Goal: Check status: Check status

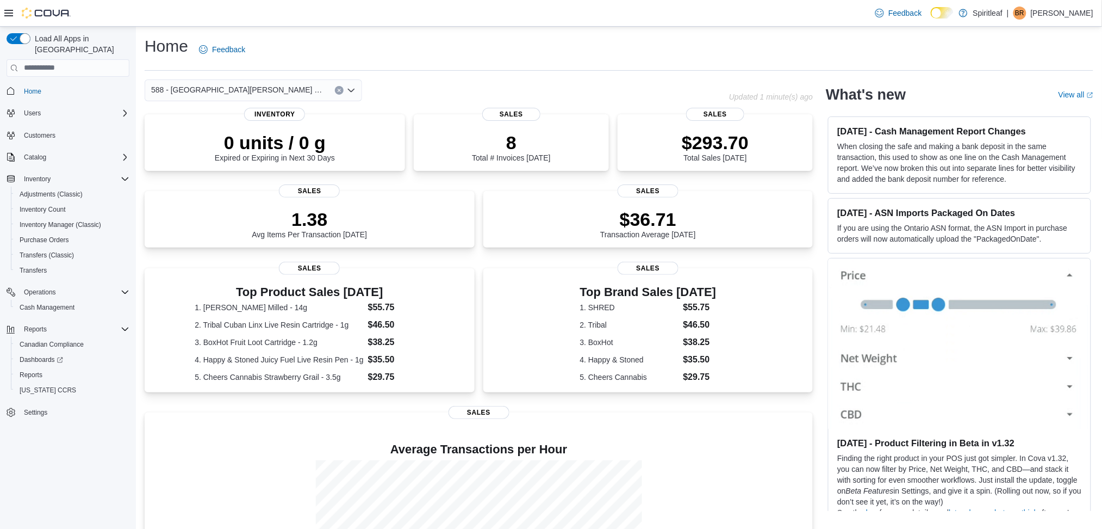
click at [566, 178] on div "8 Total # Invoices Today Sales" at bounding box center [511, 146] width 195 height 64
click at [682, 86] on div "588 - Spiritleaf West Hunt Crossroads (Nepean)" at bounding box center [437, 90] width 585 height 22
click at [228, 88] on span "588 - [GEOGRAPHIC_DATA][PERSON_NAME] ([GEOGRAPHIC_DATA])" at bounding box center [237, 89] width 173 height 13
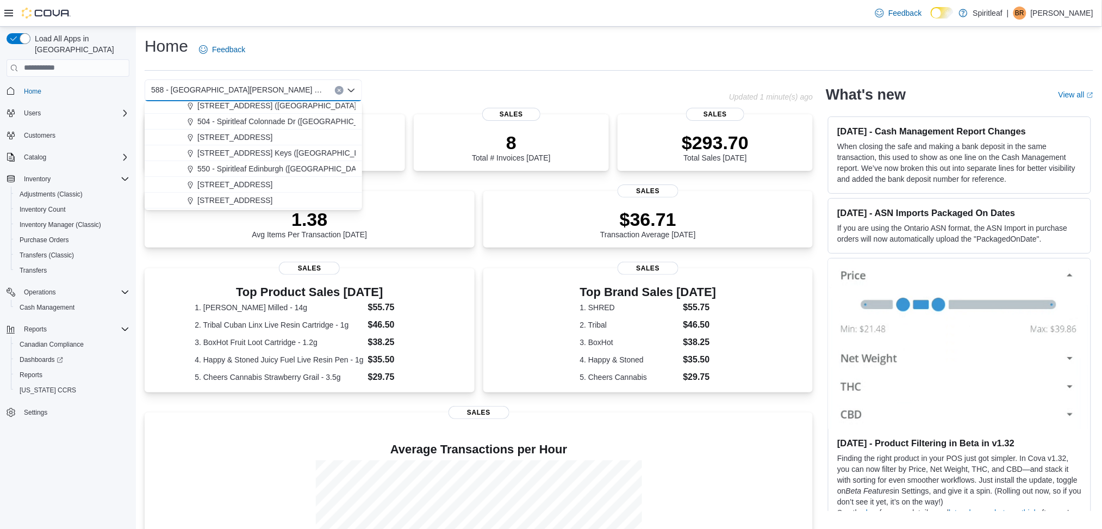
scroll to position [1411, 0]
click at [252, 148] on span "[STREET_ADDRESS] Keys ([GEOGRAPHIC_DATA])" at bounding box center [287, 149] width 181 height 11
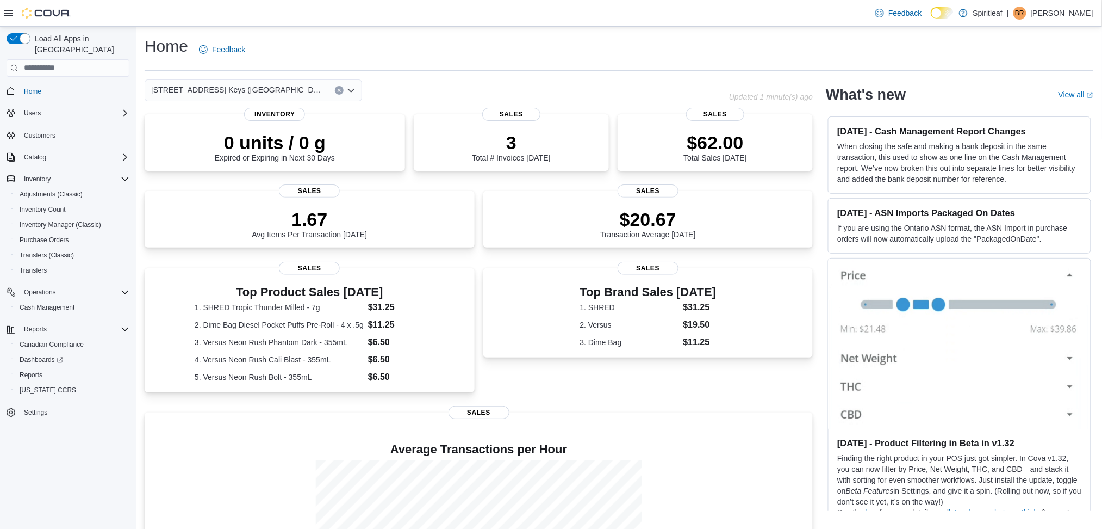
click at [421, 82] on div "[STREET_ADDRESS] Keys ([GEOGRAPHIC_DATA])" at bounding box center [437, 90] width 585 height 22
drag, startPoint x: 299, startPoint y: 100, endPoint x: 436, endPoint y: 57, distance: 144.3
click at [436, 57] on div "Home Feedback" at bounding box center [619, 49] width 949 height 28
click at [321, 82] on div "[STREET_ADDRESS] Keys ([GEOGRAPHIC_DATA])" at bounding box center [254, 90] width 218 height 22
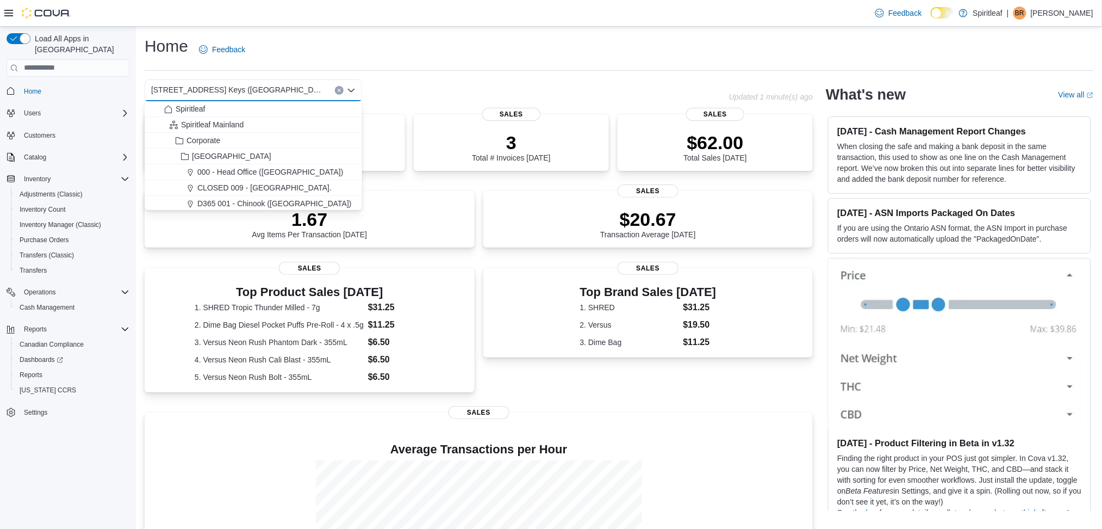
click at [165, 91] on span "[STREET_ADDRESS] Keys ([GEOGRAPHIC_DATA])" at bounding box center [237, 89] width 173 height 13
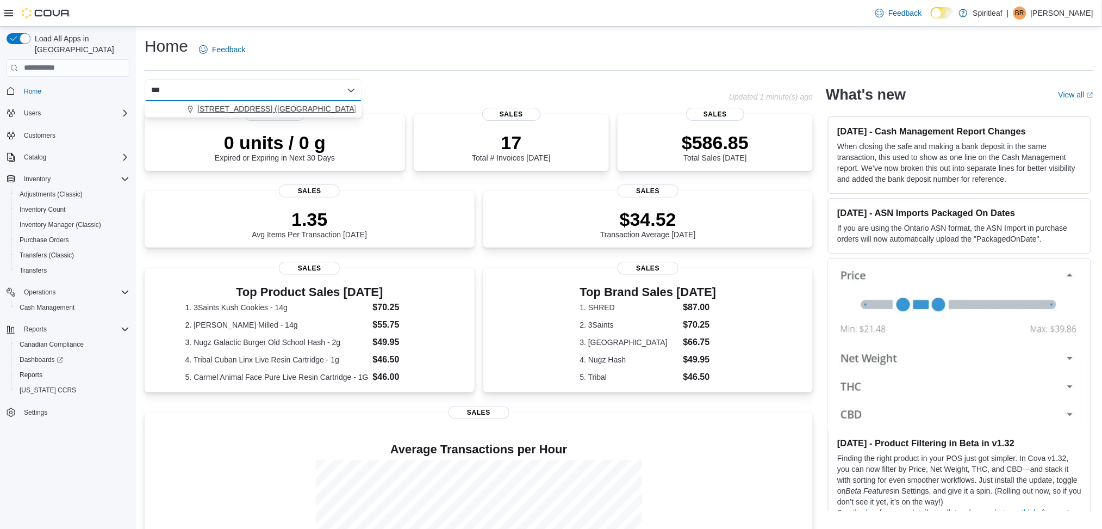
type input "***"
click at [227, 105] on span "[STREET_ADDRESS] ([GEOGRAPHIC_DATA])" at bounding box center [278, 108] width 162 height 11
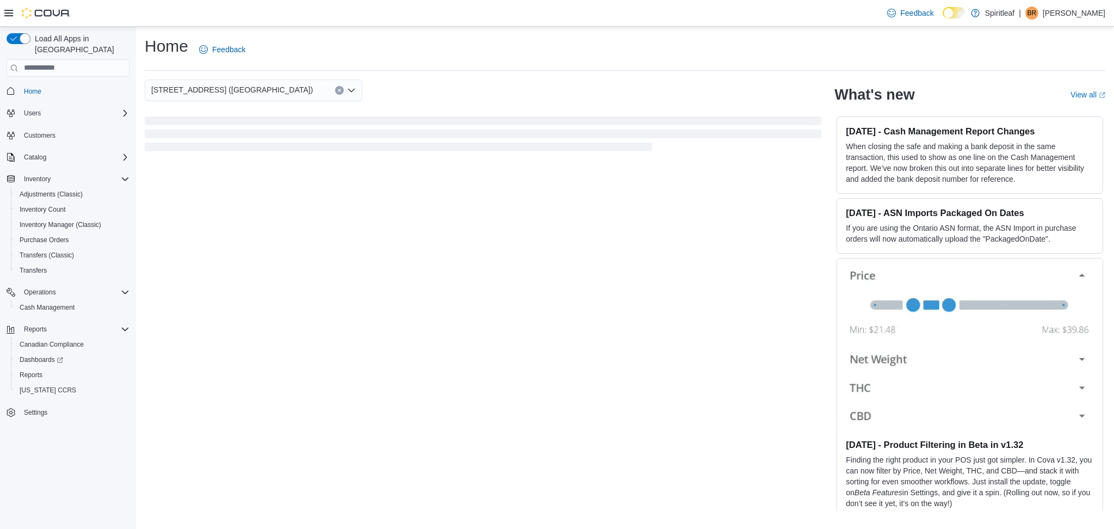
click at [475, 91] on div "503 - Spiritleaf Meadowlands Dr (Ottawa) Combo box. Selected. 503 - Spiritleaf …" at bounding box center [483, 90] width 676 height 22
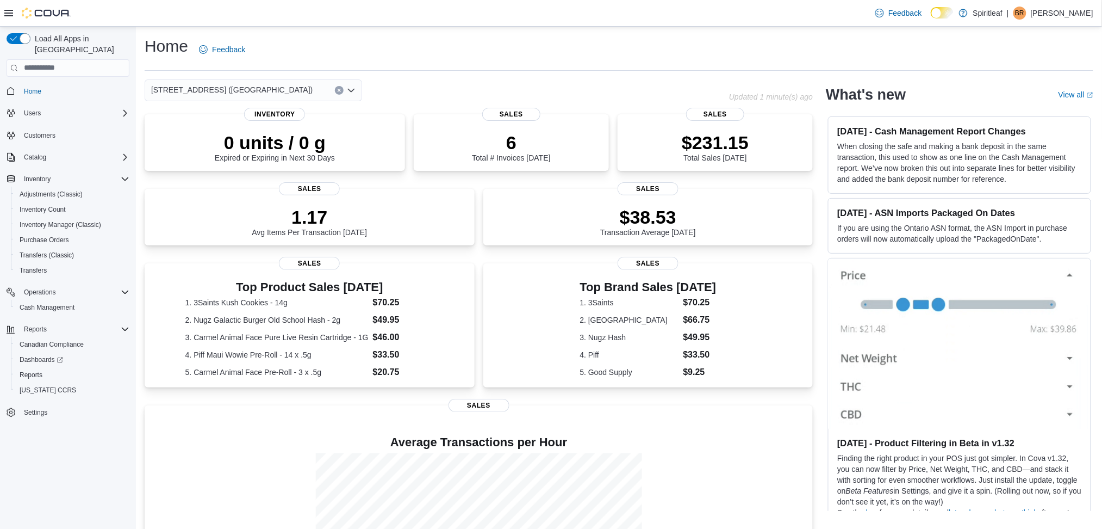
click at [340, 91] on icon "Clear input" at bounding box center [339, 90] width 3 height 3
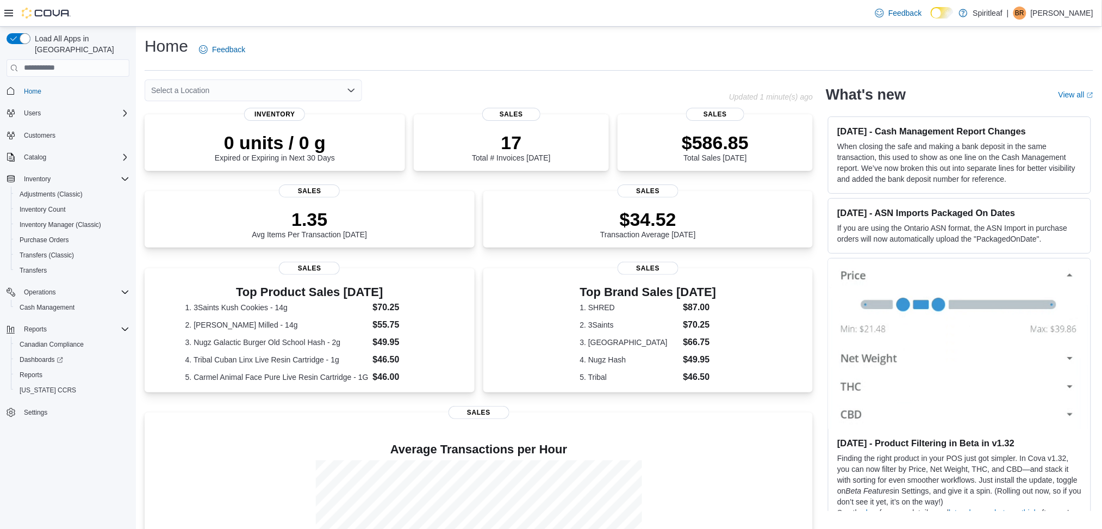
click at [474, 86] on div "Select a Location" at bounding box center [437, 90] width 585 height 22
click at [499, 91] on div "Select a Location" at bounding box center [437, 90] width 585 height 22
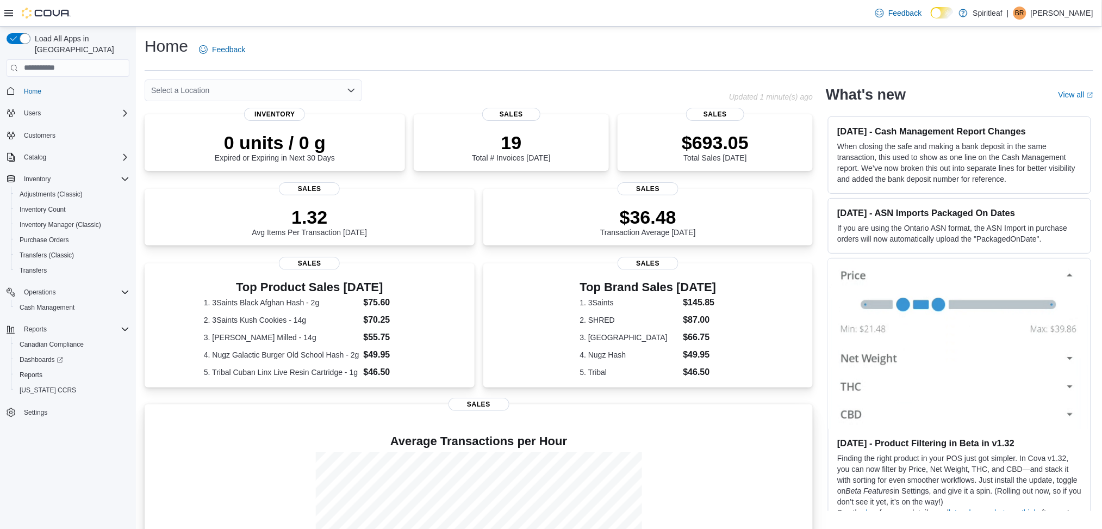
click at [731, 481] on div at bounding box center [478, 533] width 651 height 163
